Goal: Information Seeking & Learning: Learn about a topic

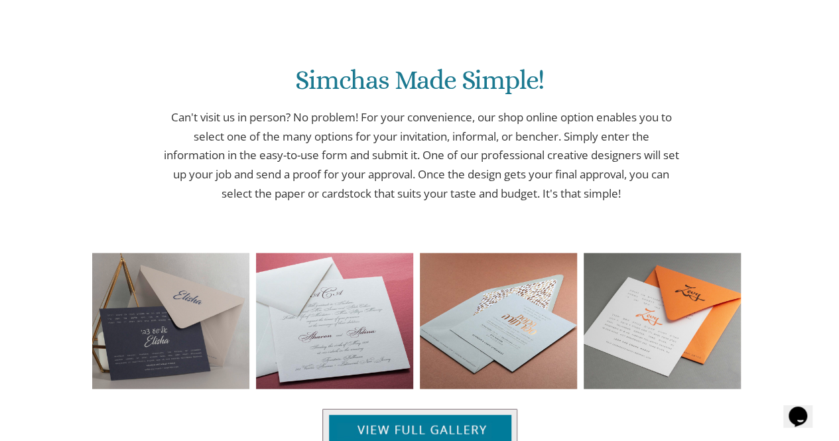
scroll to position [1258, 0]
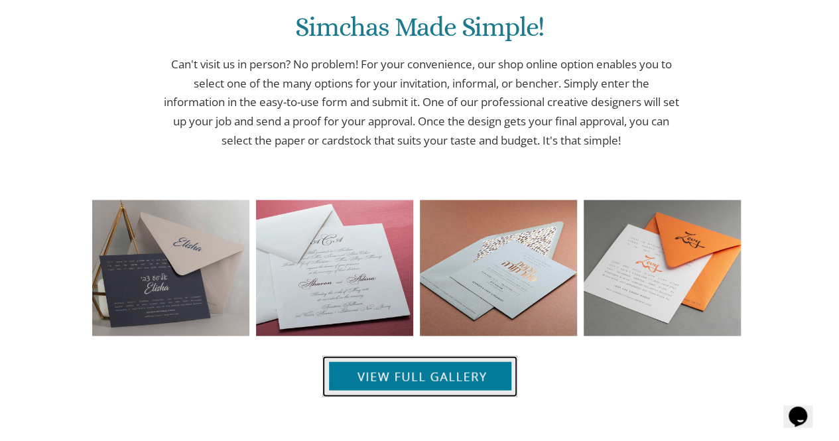
click at [421, 356] on img at bounding box center [419, 376] width 195 height 41
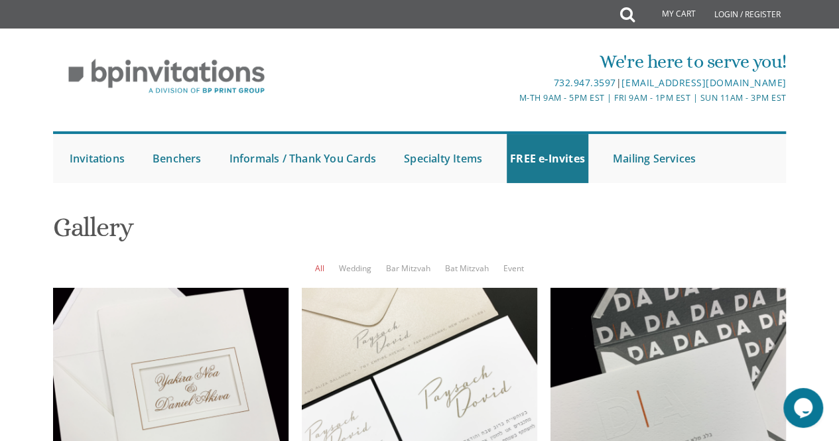
scroll to position [135, 0]
click at [464, 263] on link "Bat Mitzvah" at bounding box center [467, 268] width 44 height 11
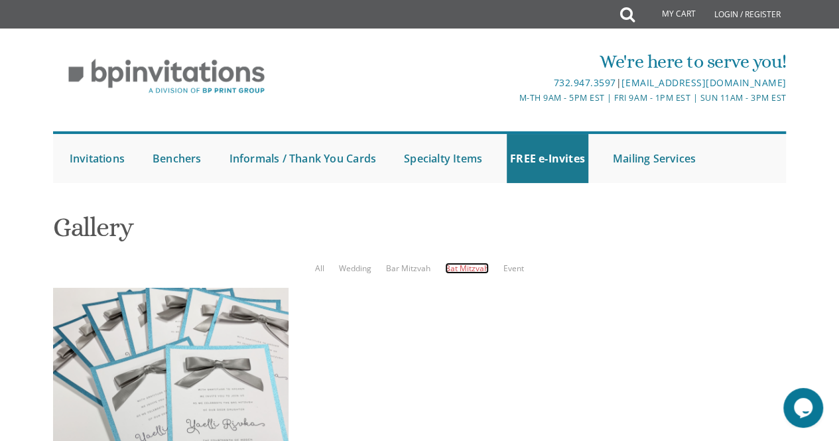
scroll to position [133, 0]
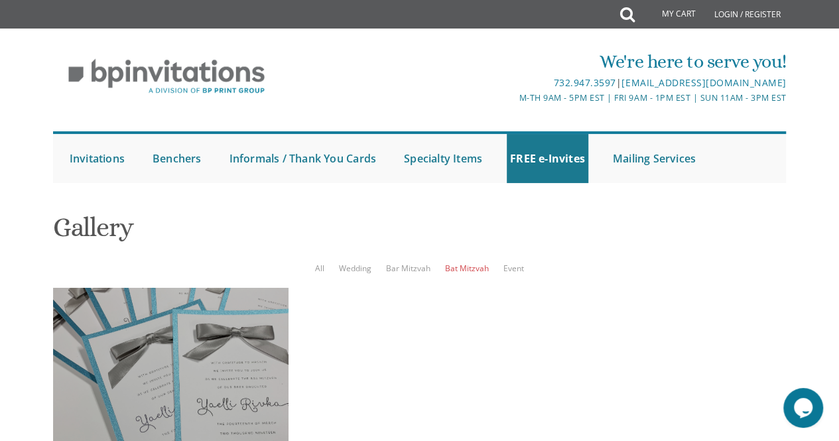
click at [257, 288] on div at bounding box center [170, 405] width 235 height 235
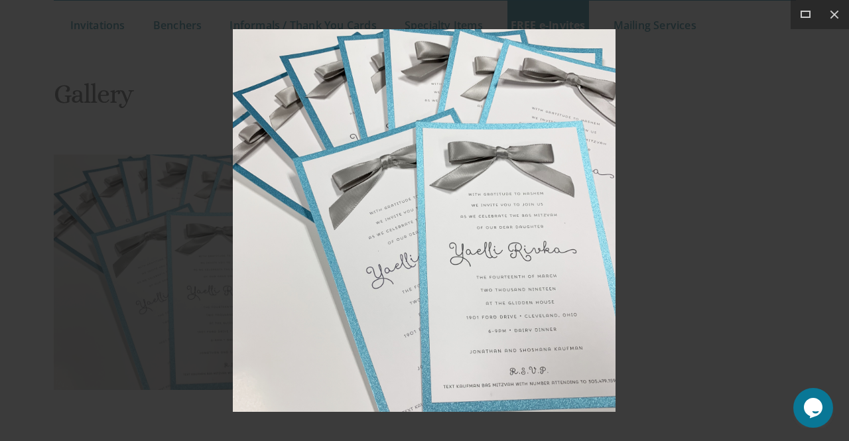
click at [620, 231] on div at bounding box center [424, 220] width 849 height 441
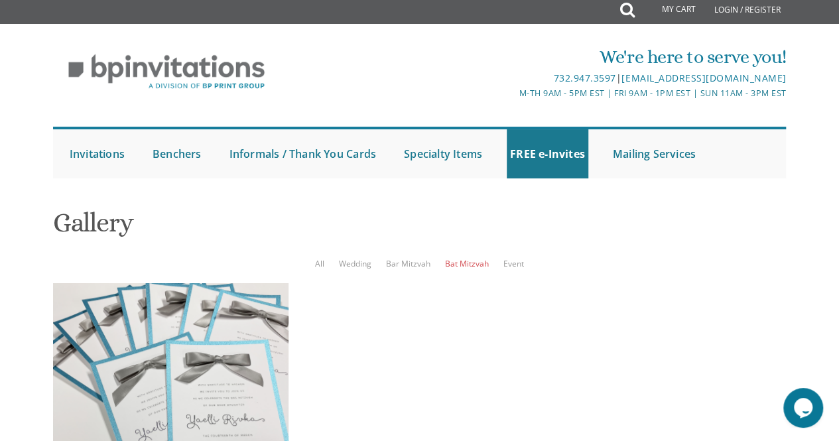
scroll to position [5, 0]
click at [440, 232] on h1 "Gallery" at bounding box center [420, 227] width 734 height 39
click at [422, 261] on link "Bar Mitzvah" at bounding box center [408, 263] width 44 height 11
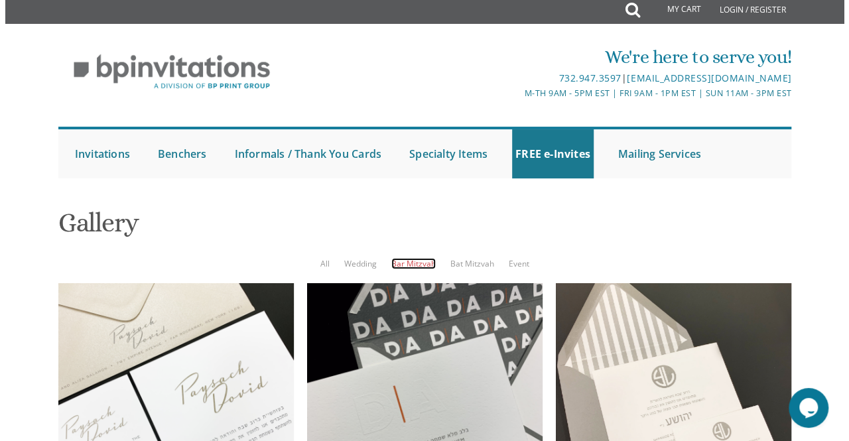
scroll to position [499, 0]
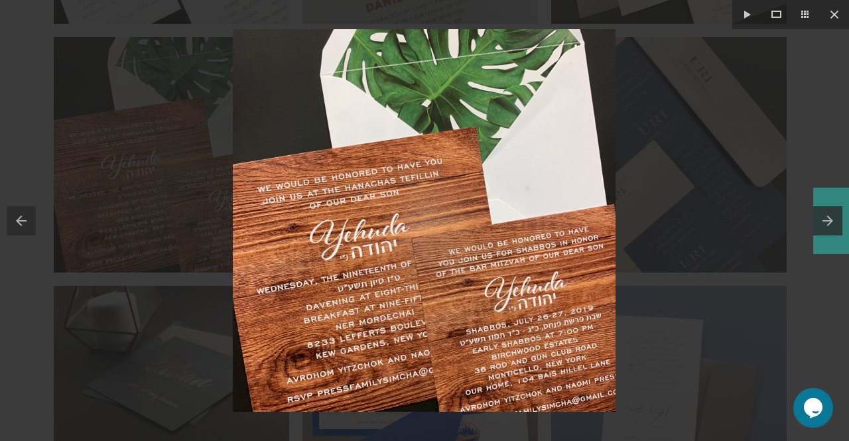
click at [823, 222] on button at bounding box center [831, 221] width 36 height 66
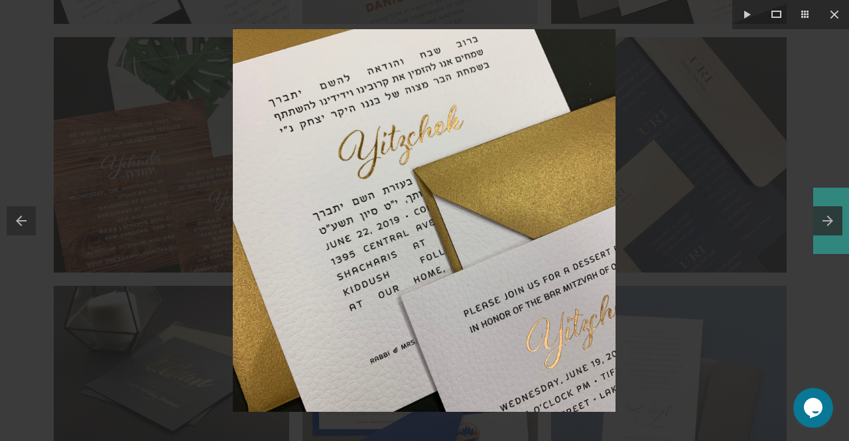
click at [830, 214] on button at bounding box center [831, 221] width 36 height 66
